Goal: Find specific page/section: Find specific page/section

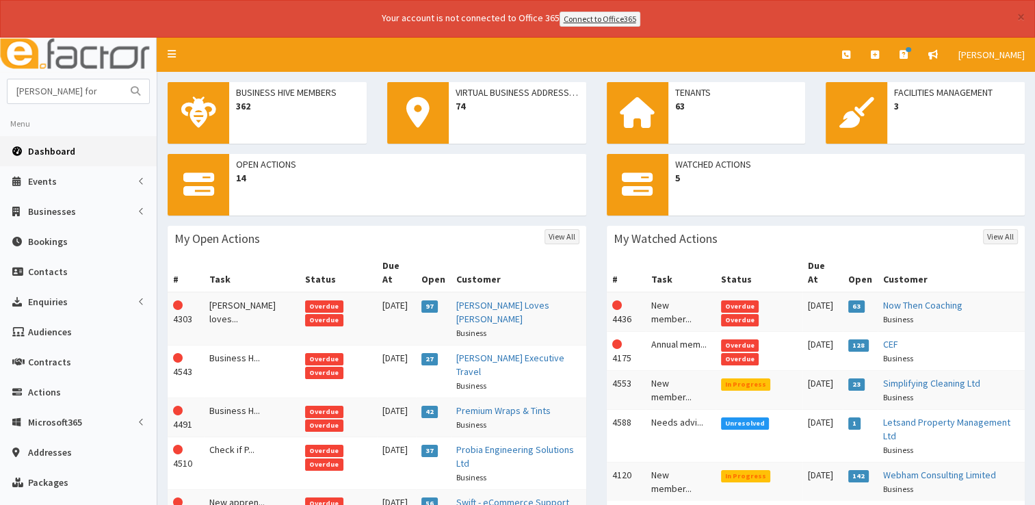
type input "[PERSON_NAME] for"
click at [122, 79] on button "submit" at bounding box center [135, 91] width 27 height 24
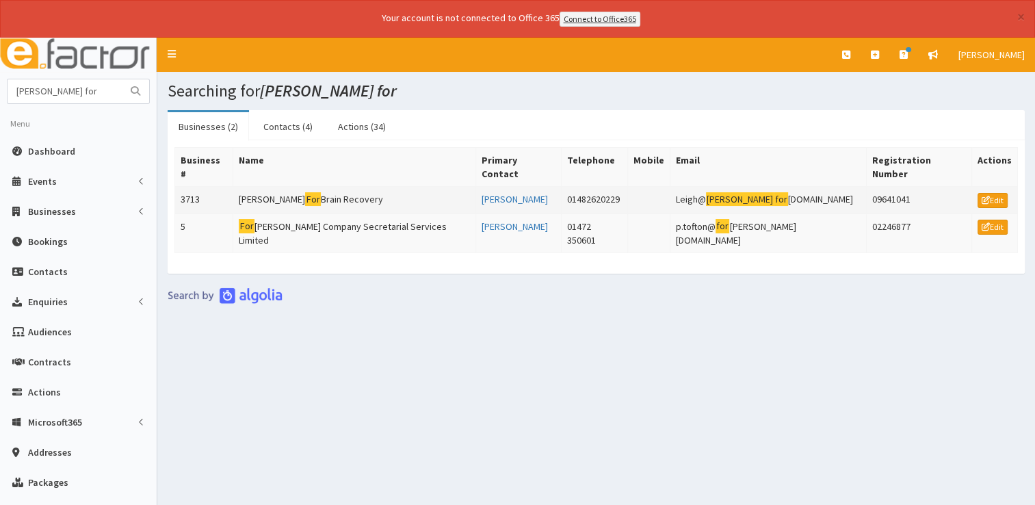
click at [312, 186] on td "P.A.U.L For Brain Recovery" at bounding box center [354, 199] width 242 height 27
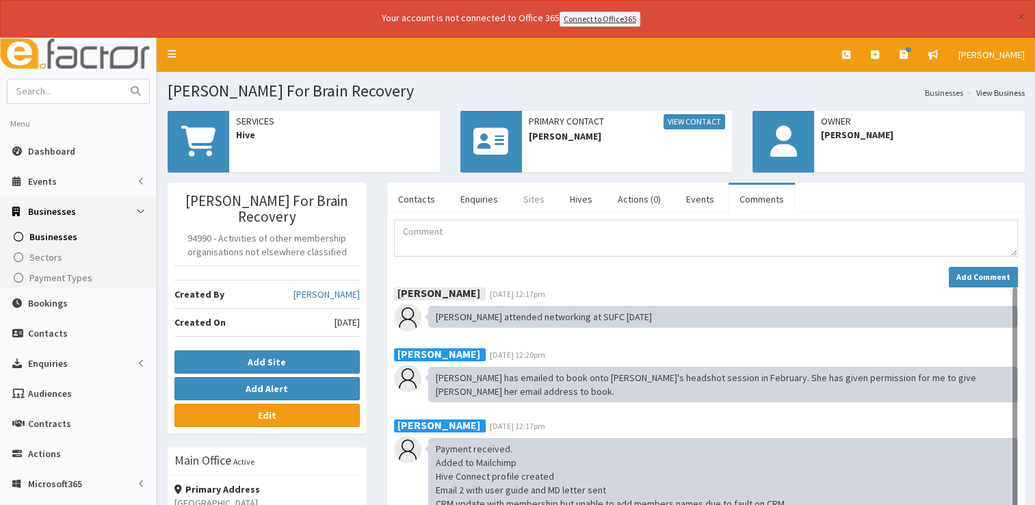
click at [527, 201] on link "Sites" at bounding box center [533, 199] width 43 height 29
